Goal: Transaction & Acquisition: Purchase product/service

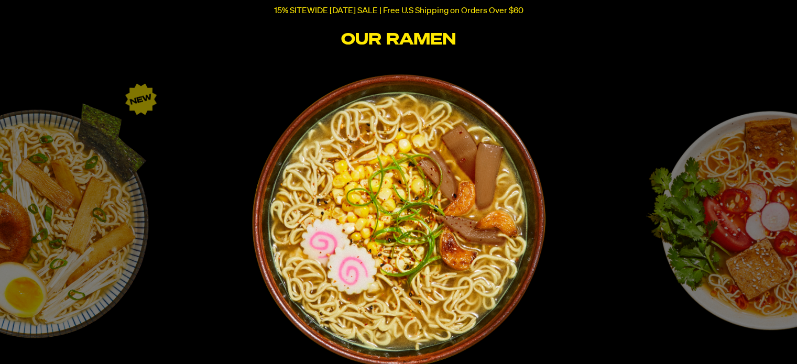
scroll to position [1694, 0]
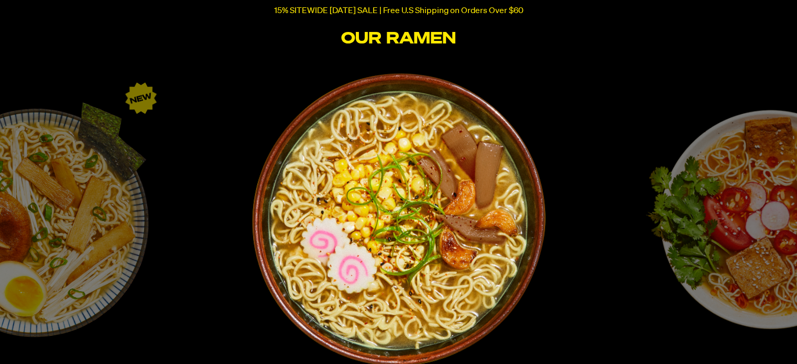
click at [431, 227] on img "1 / 6" at bounding box center [398, 219] width 295 height 295
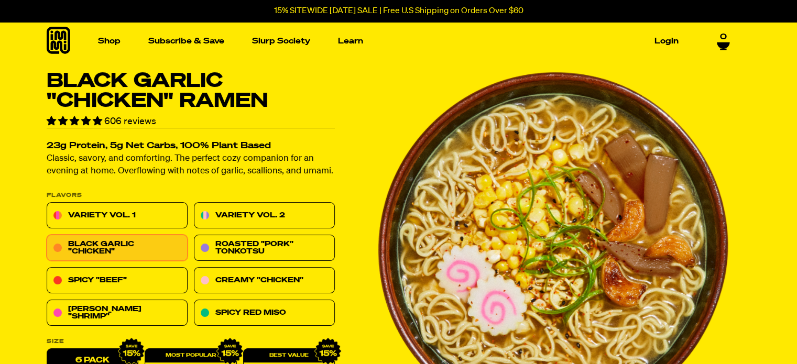
click at [720, 38] on span "0" at bounding box center [723, 34] width 7 height 9
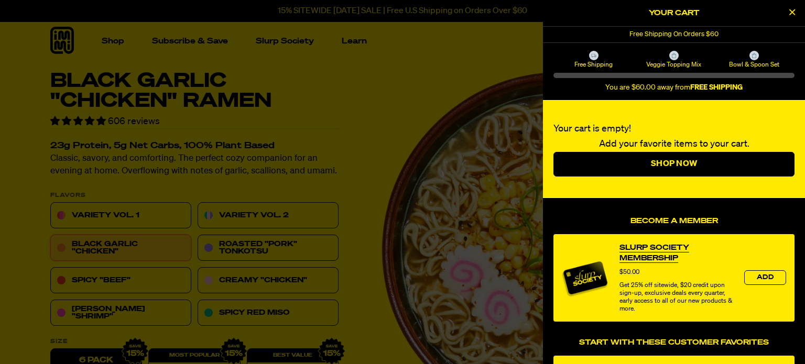
click at [794, 10] on icon "Close Cart" at bounding box center [792, 11] width 6 height 9
